Goal: Information Seeking & Learning: Learn about a topic

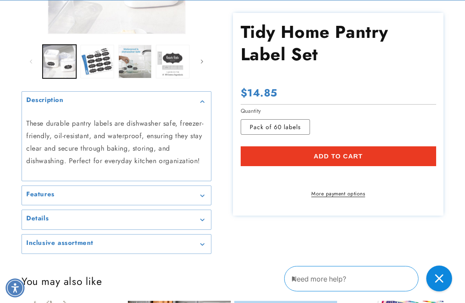
click at [205, 217] on div "Details" at bounding box center [116, 220] width 180 height 6
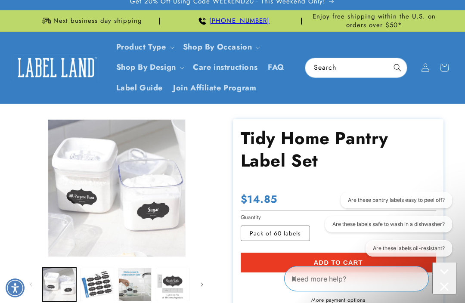
scroll to position [68, 0]
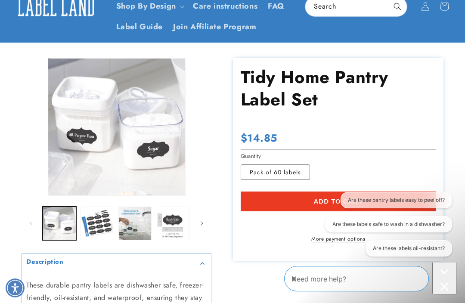
click at [97, 224] on button "Load image 2 in gallery view" at bounding box center [98, 224] width 34 height 34
click at [102, 226] on button "Load image 2 in gallery view" at bounding box center [98, 224] width 34 height 34
click at [102, 222] on button "Load image 2 in gallery view" at bounding box center [98, 224] width 34 height 34
click at [149, 234] on button "Load image 3 in gallery view" at bounding box center [135, 224] width 34 height 34
click at [176, 220] on button "Load image 4 in gallery view" at bounding box center [173, 224] width 34 height 34
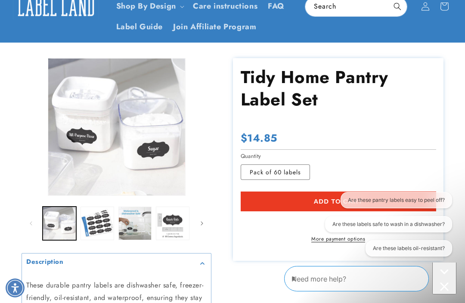
click at [203, 219] on icon "Slide right" at bounding box center [202, 223] width 3 height 9
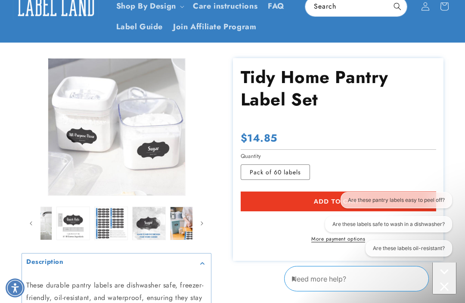
scroll to position [0, 112]
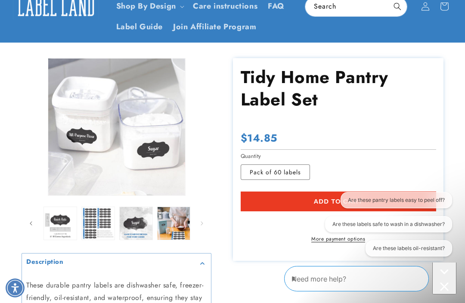
click at [101, 216] on button "Load image 5 in gallery view" at bounding box center [98, 224] width 34 height 34
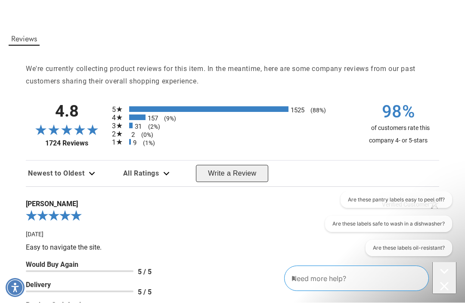
scroll to position [689, 0]
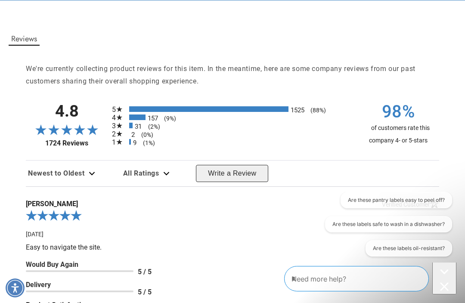
click at [139, 123] on span "31" at bounding box center [138, 127] width 7 height 8
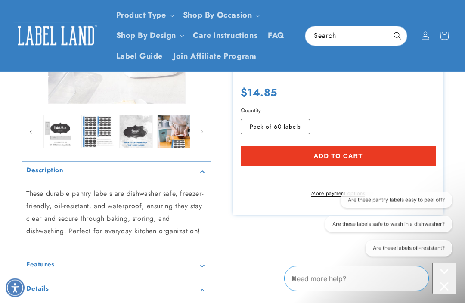
scroll to position [131, 0]
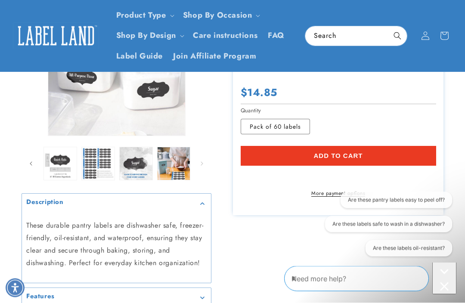
click at [101, 163] on button "Load image 5 in gallery view" at bounding box center [98, 164] width 34 height 34
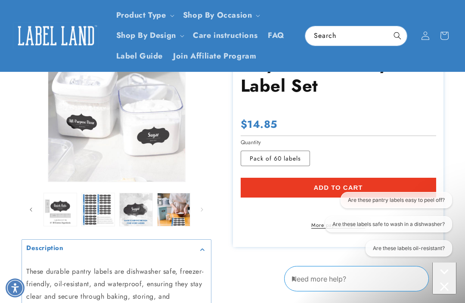
scroll to position [81, 0]
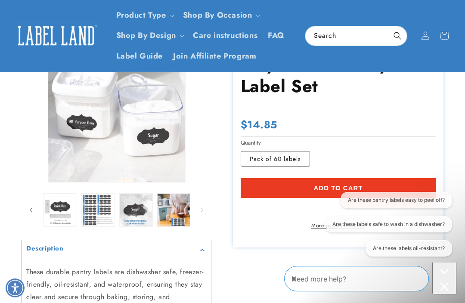
click at [98, 207] on button "Load image 5 in gallery view" at bounding box center [98, 210] width 34 height 34
click at [148, 240] on summary "Description" at bounding box center [116, 249] width 189 height 19
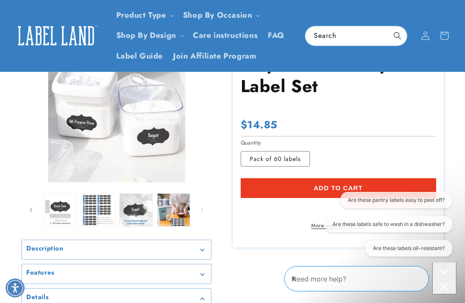
click at [33, 206] on span "Slide left" at bounding box center [31, 210] width 9 height 9
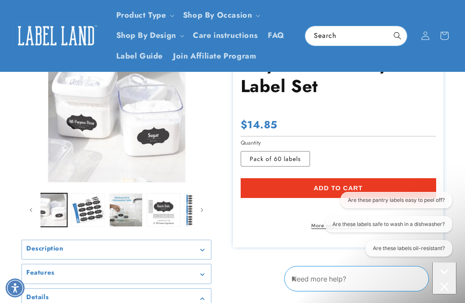
scroll to position [0, 0]
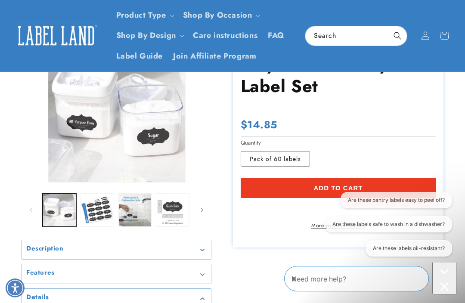
click at [99, 205] on button "Load image 2 in gallery view" at bounding box center [98, 210] width 34 height 34
click at [100, 219] on button "Load image 2 in gallery view" at bounding box center [98, 210] width 34 height 34
click at [145, 216] on button "Load image 3 in gallery view" at bounding box center [135, 210] width 34 height 34
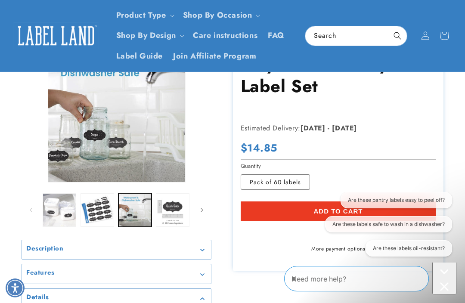
click at [179, 214] on button "Load image 4 in gallery view" at bounding box center [173, 210] width 34 height 34
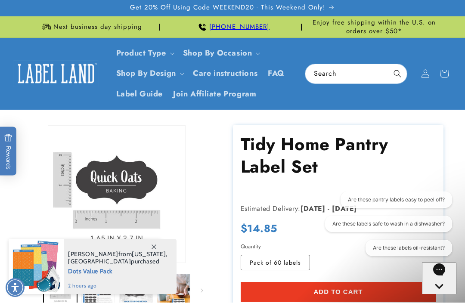
scroll to position [81, 0]
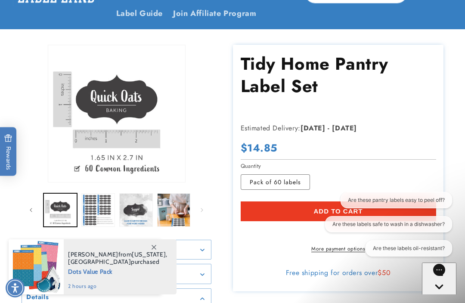
click at [102, 209] on button "Load image 5 in gallery view" at bounding box center [98, 210] width 34 height 34
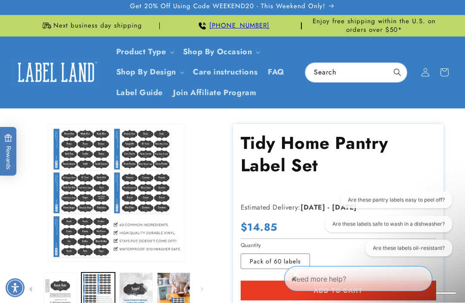
scroll to position [0, 0]
